Goal: Task Accomplishment & Management: Complete application form

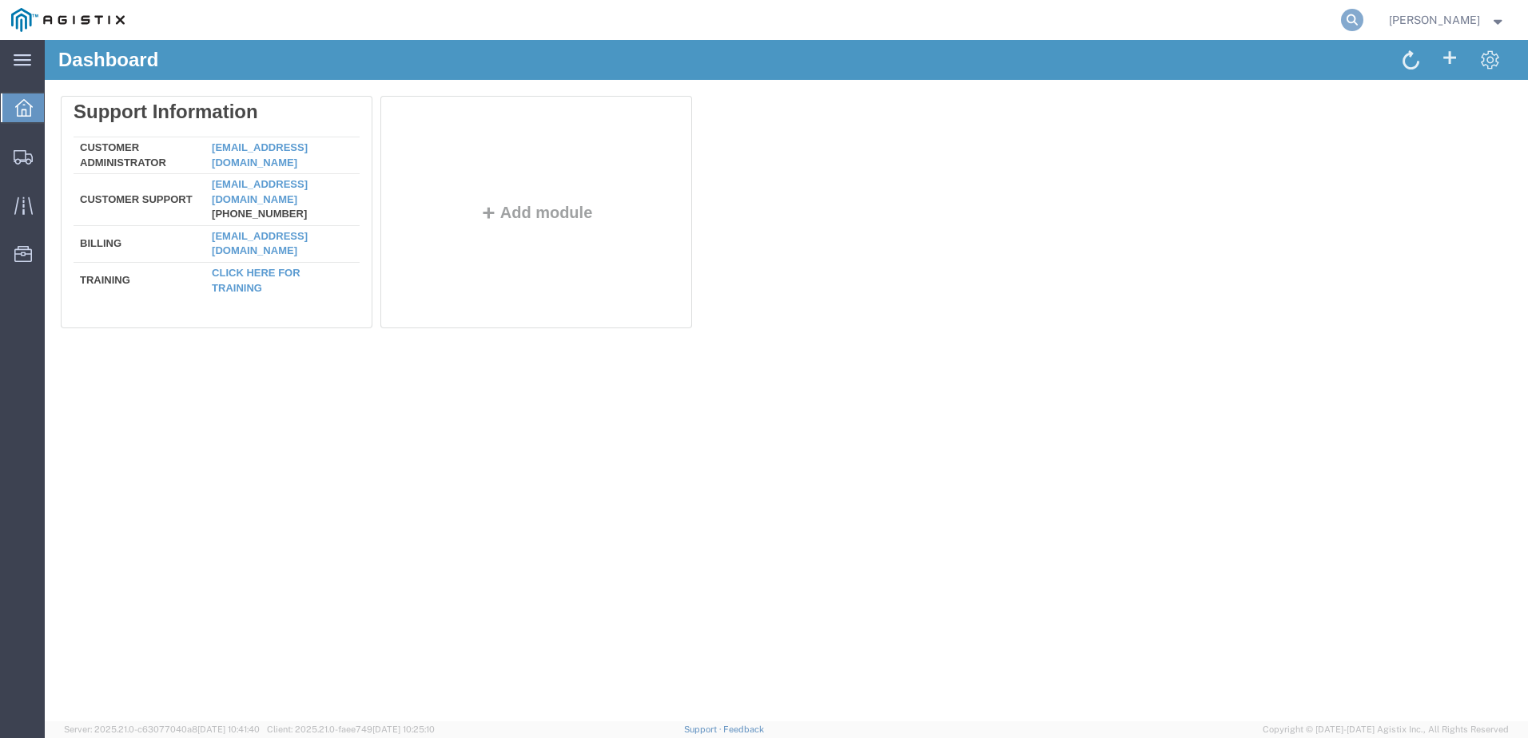
click at [1363, 16] on icon at bounding box center [1352, 20] width 22 height 22
click at [1002, 21] on input "search" at bounding box center [1098, 20] width 486 height 38
type input "57137805"
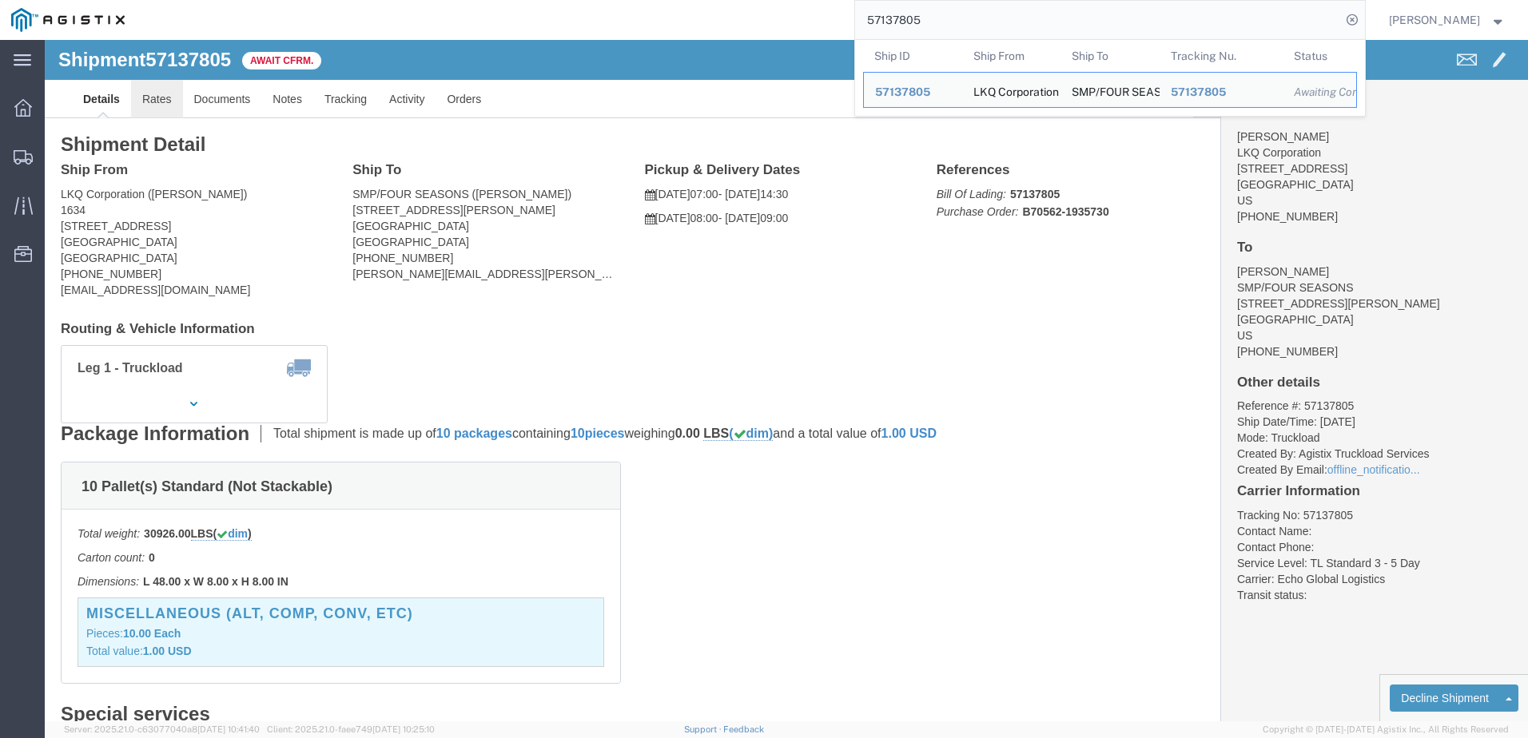
click link "Rates"
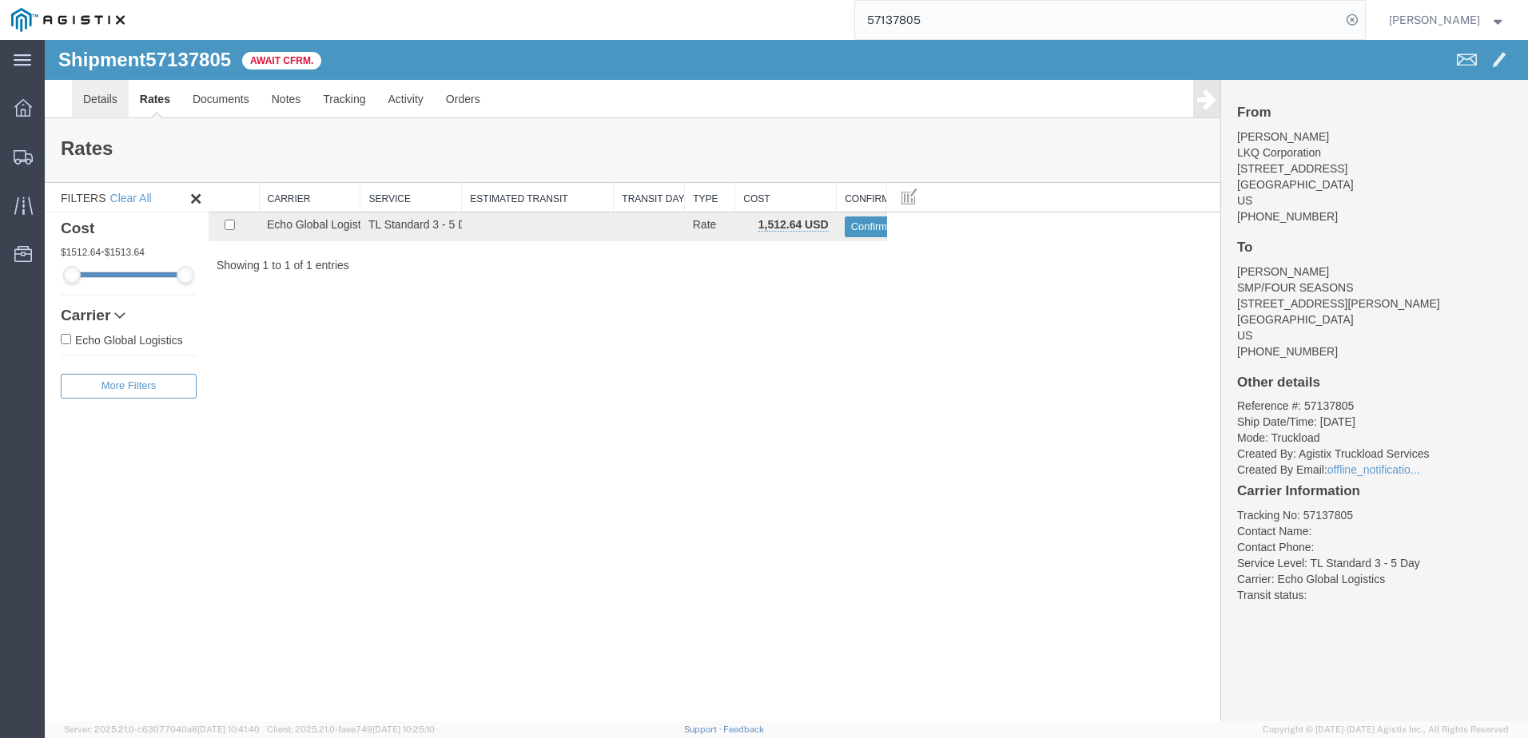
click at [92, 105] on link "Details" at bounding box center [100, 99] width 57 height 38
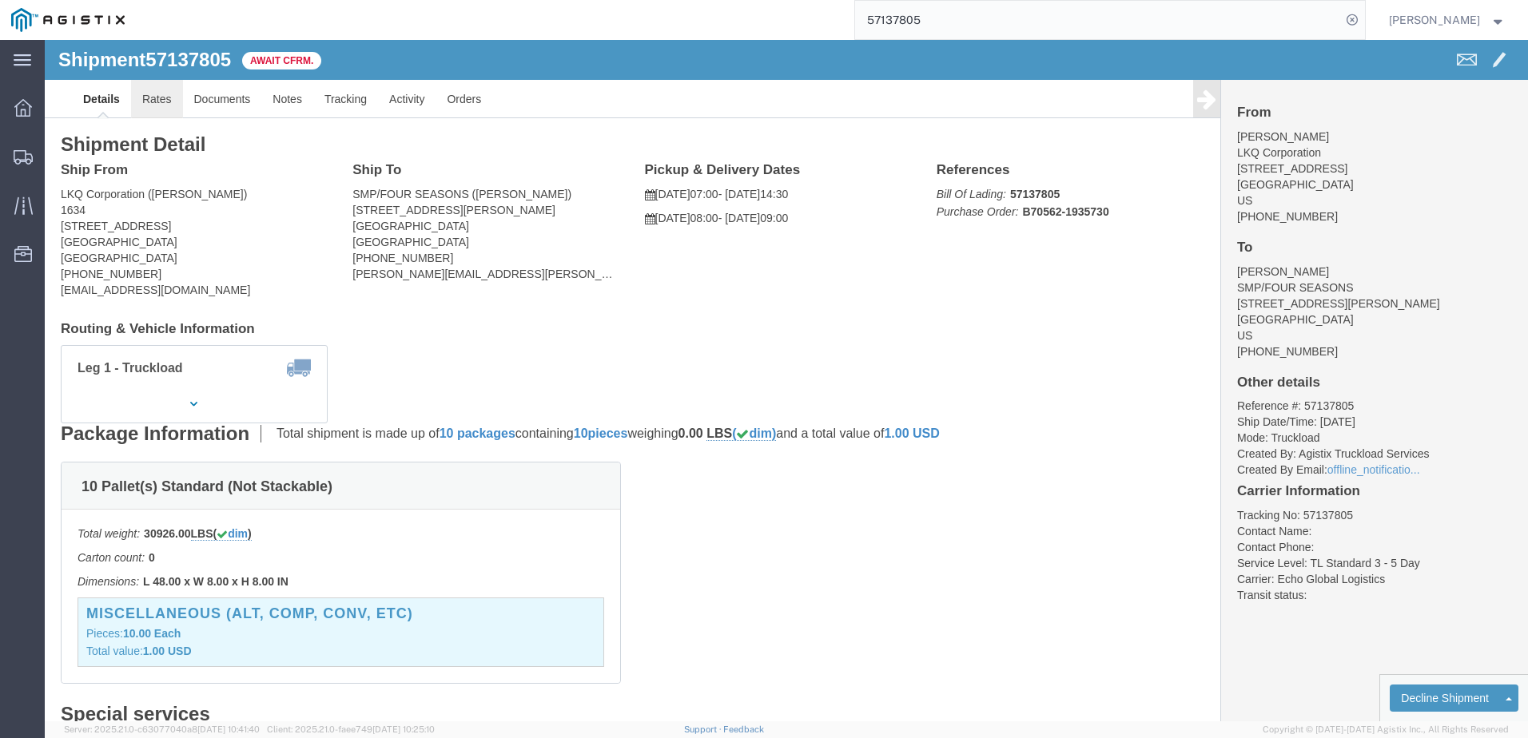
click link "Rates"
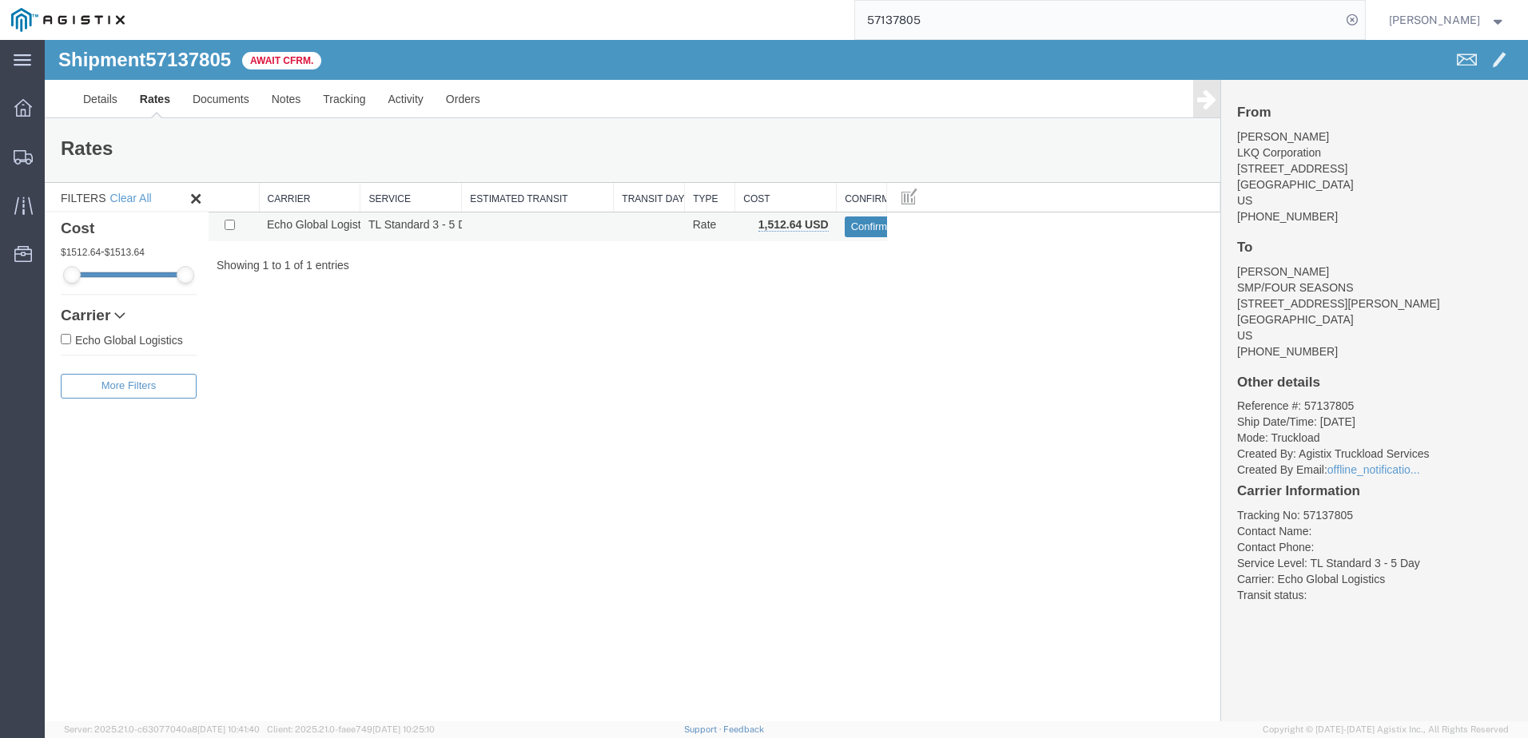
click at [861, 221] on button "Confirm" at bounding box center [870, 227] width 50 height 21
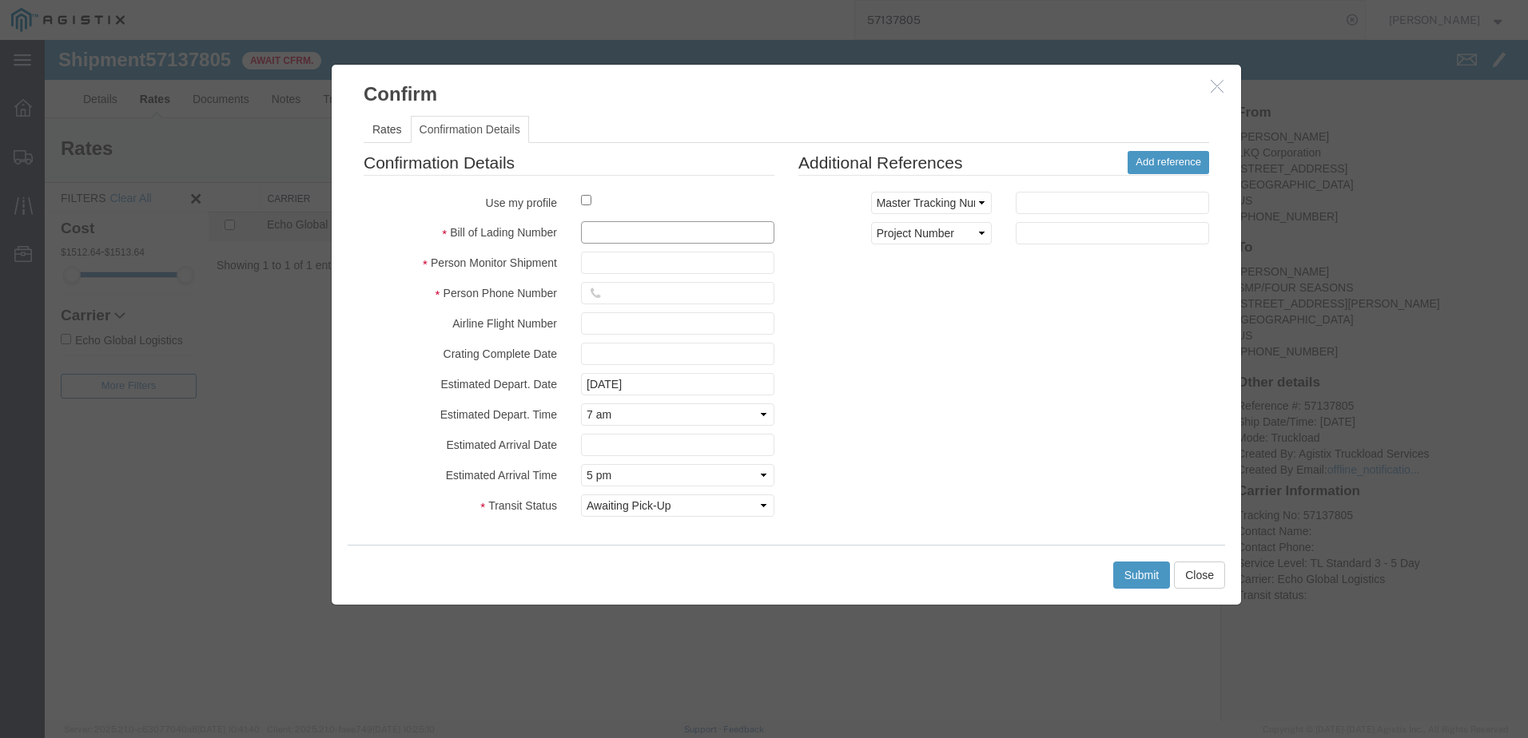
click at [663, 231] on input "text" at bounding box center [677, 232] width 193 height 22
type input "64698367"
type input "[PERSON_NAME]"
click at [638, 286] on input "312" at bounding box center [677, 293] width 193 height 22
type input "3127686379"
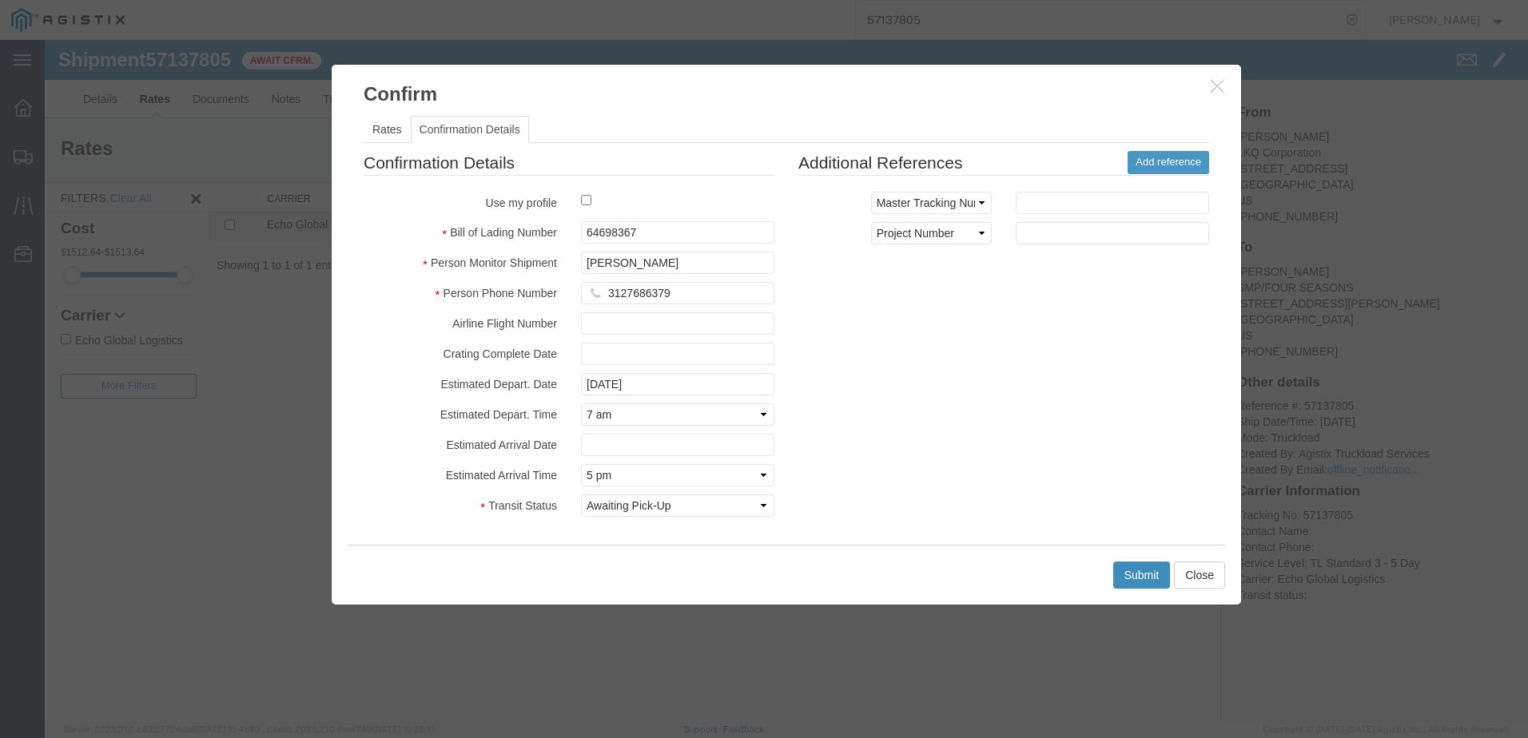
click at [1126, 579] on button "Submit" at bounding box center [1142, 575] width 58 height 27
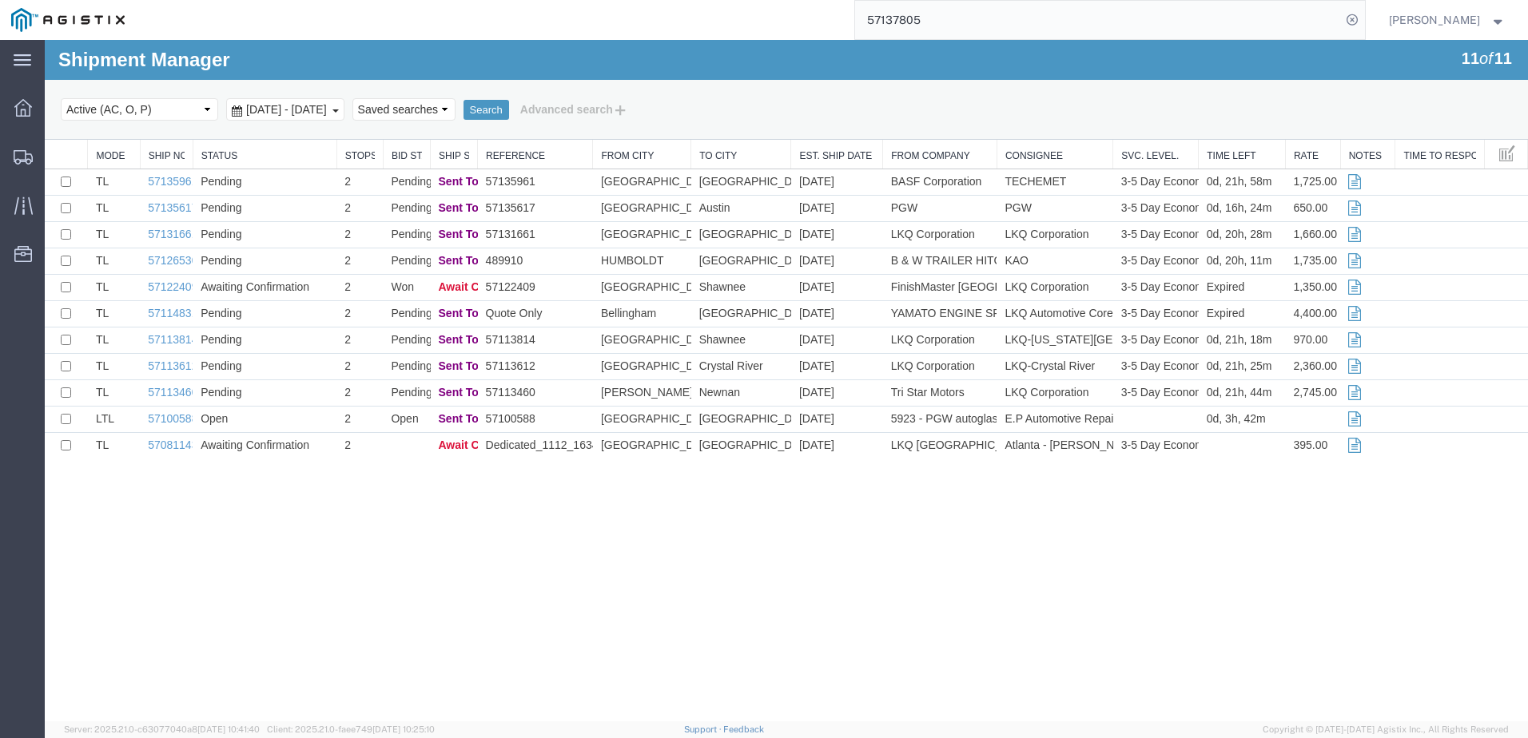
click at [1259, 25] on input "57137805" at bounding box center [1098, 20] width 486 height 38
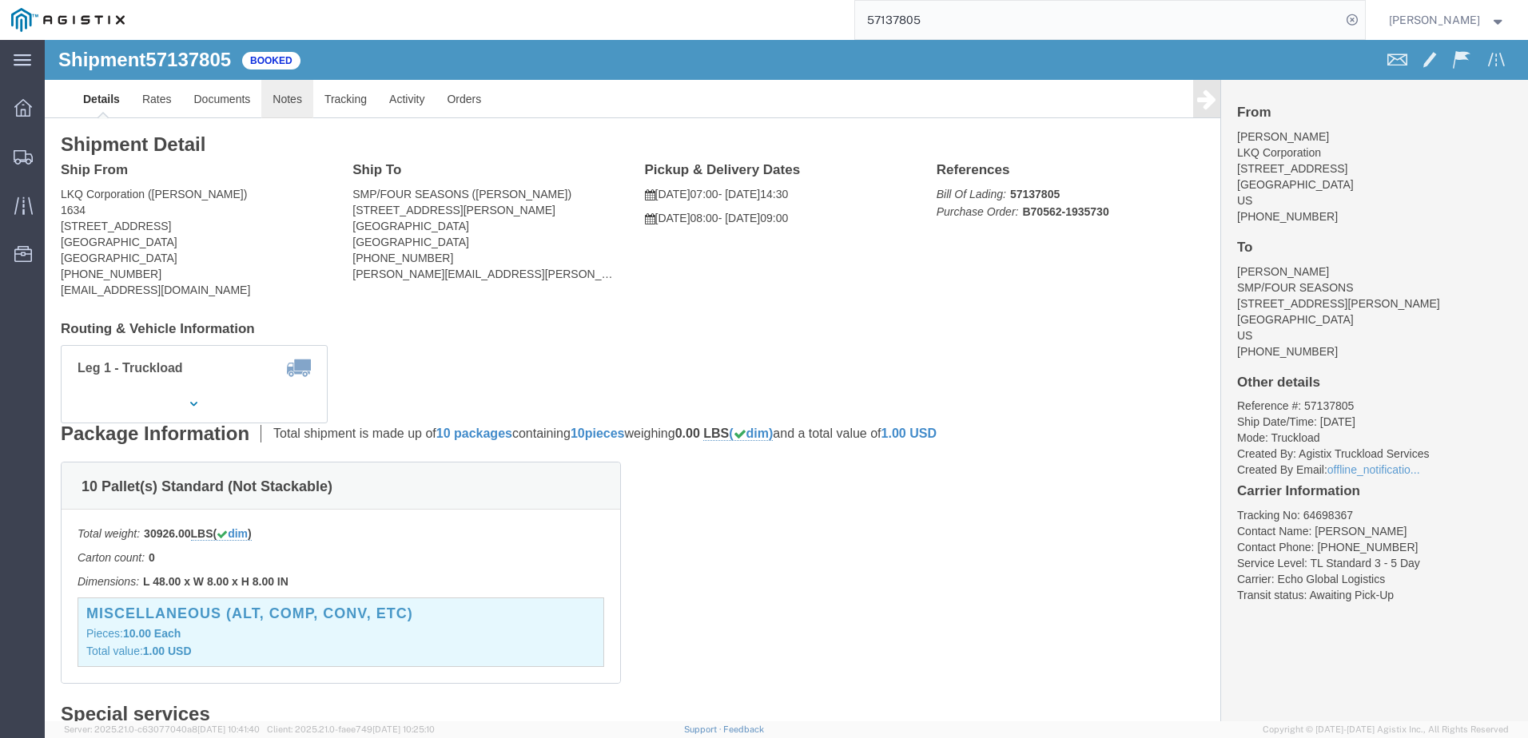
click link "Notes"
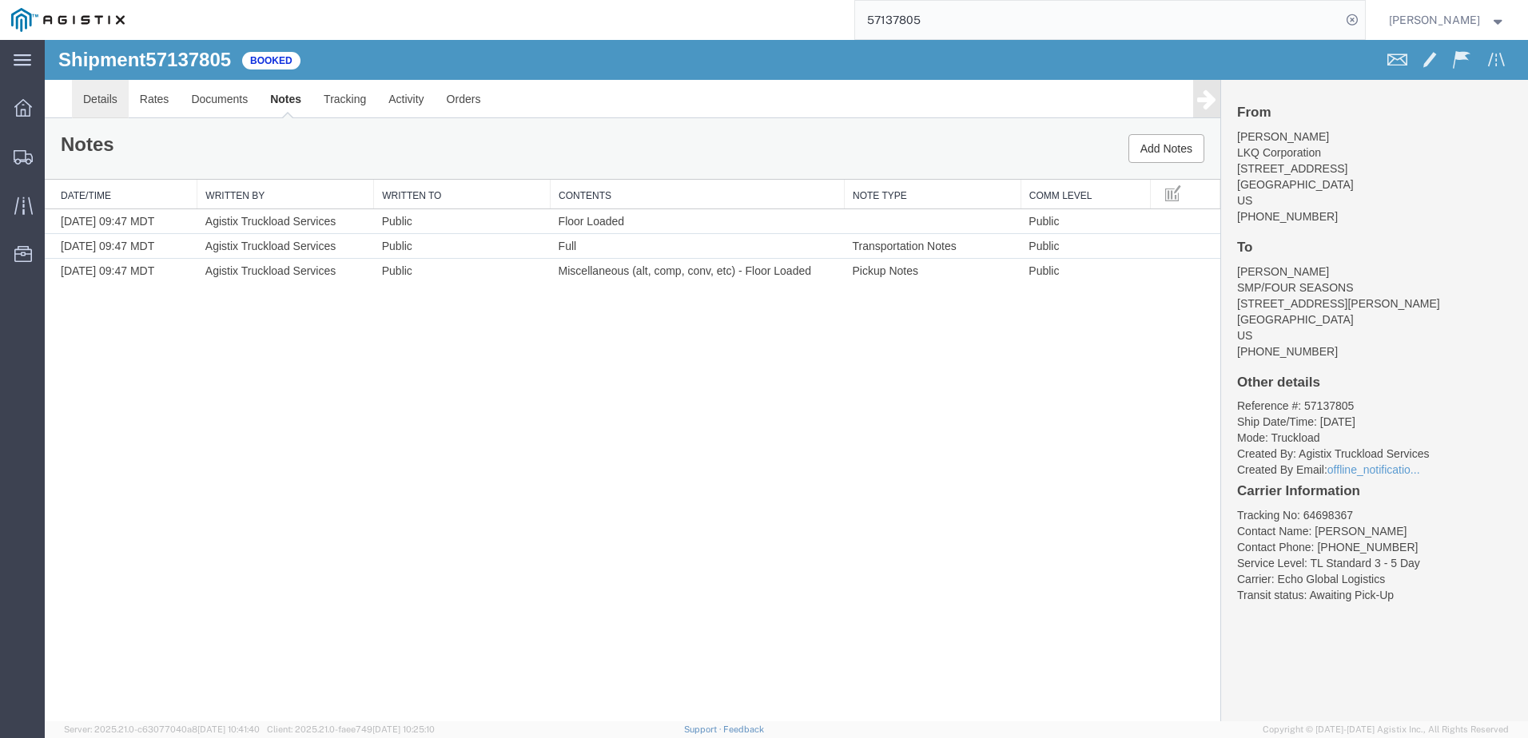
click at [91, 99] on link "Details" at bounding box center [100, 99] width 57 height 38
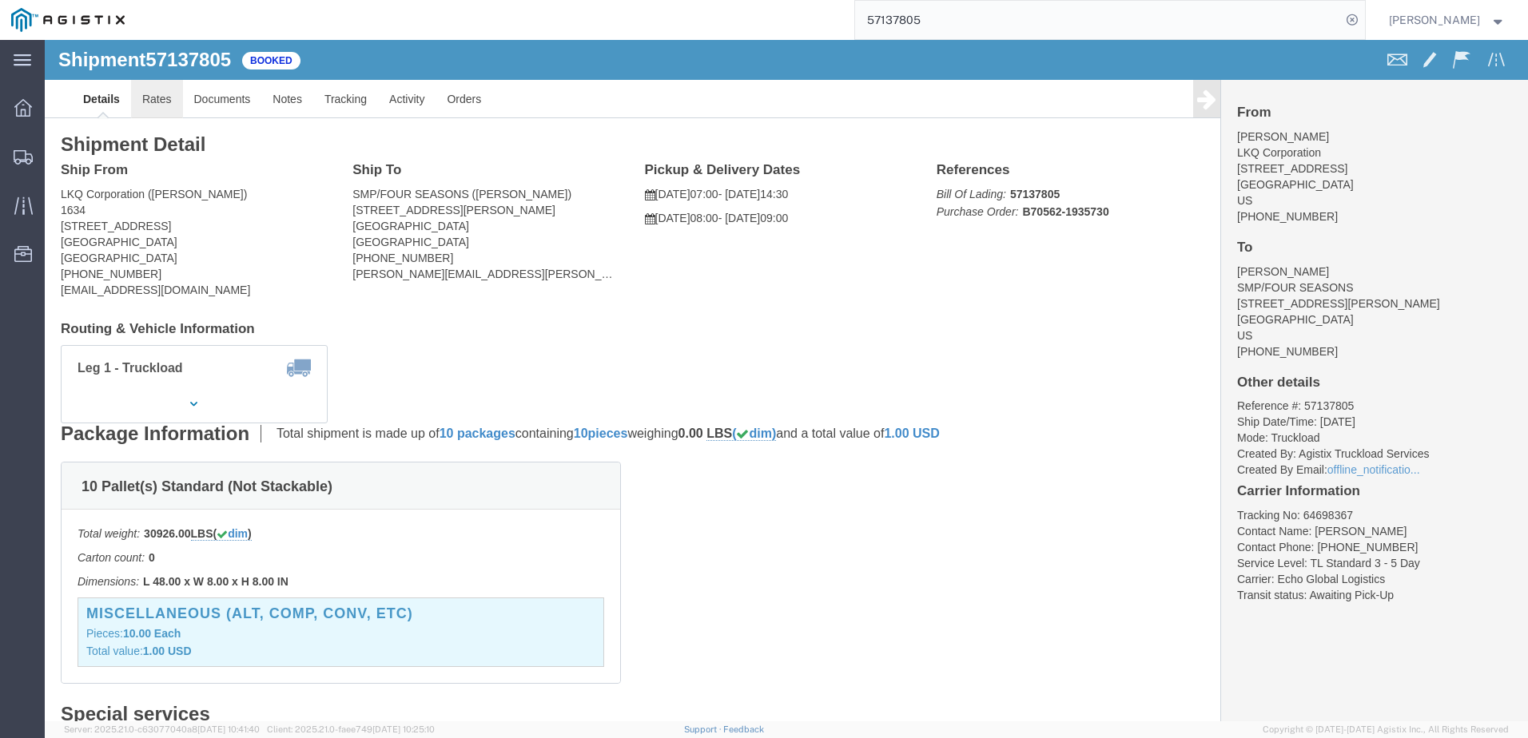
click link "Rates"
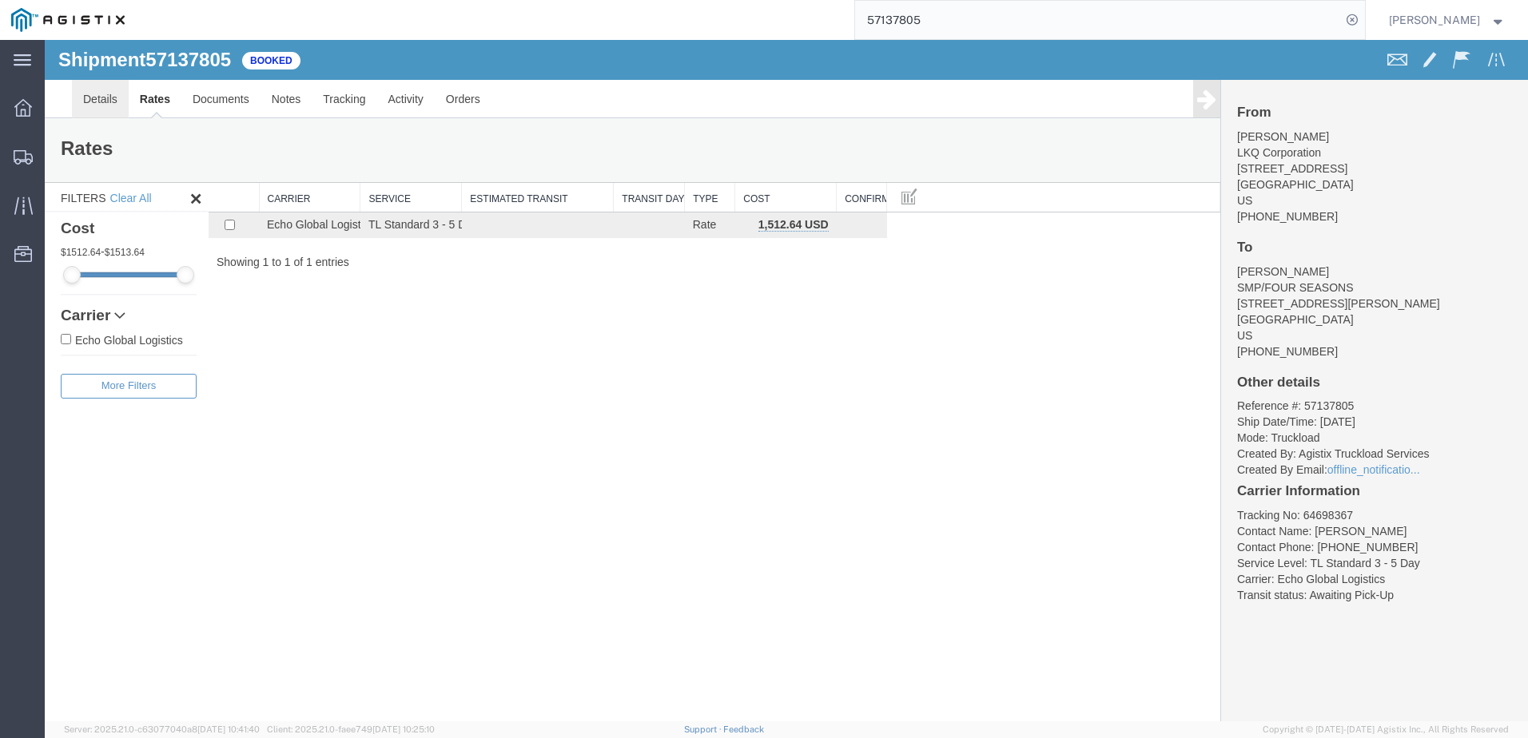
click at [87, 88] on link "Details" at bounding box center [100, 99] width 57 height 38
